Goal: Navigation & Orientation: Understand site structure

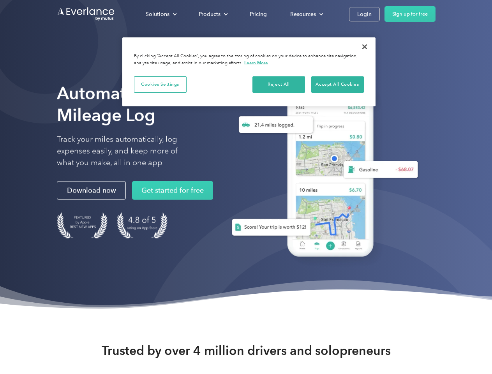
click at [161, 14] on div "Solutions" at bounding box center [158, 14] width 24 height 10
click at [212, 14] on div "Products" at bounding box center [210, 14] width 22 height 10
click at [306, 14] on div "Resources" at bounding box center [303, 14] width 26 height 10
click at [160, 84] on button "Cookies Settings" at bounding box center [160, 84] width 53 height 16
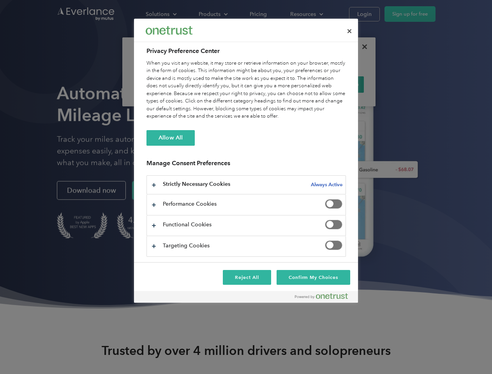
click at [279, 84] on div "When you visit any website, it may store or retrieve information on your browse…" at bounding box center [245, 90] width 199 height 61
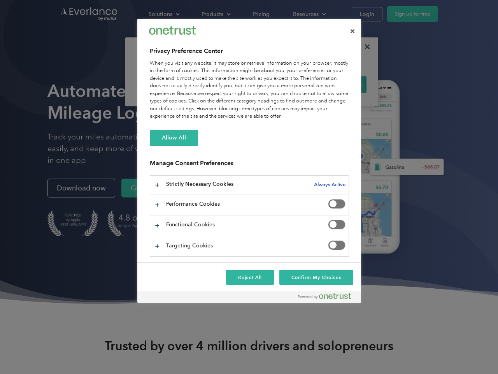
click at [337, 84] on div "When you visit any website, it may store or retrieve information on your browse…" at bounding box center [249, 90] width 199 height 61
click at [364, 47] on div at bounding box center [249, 187] width 498 height 374
